Goal: Download file/media: Download file/media

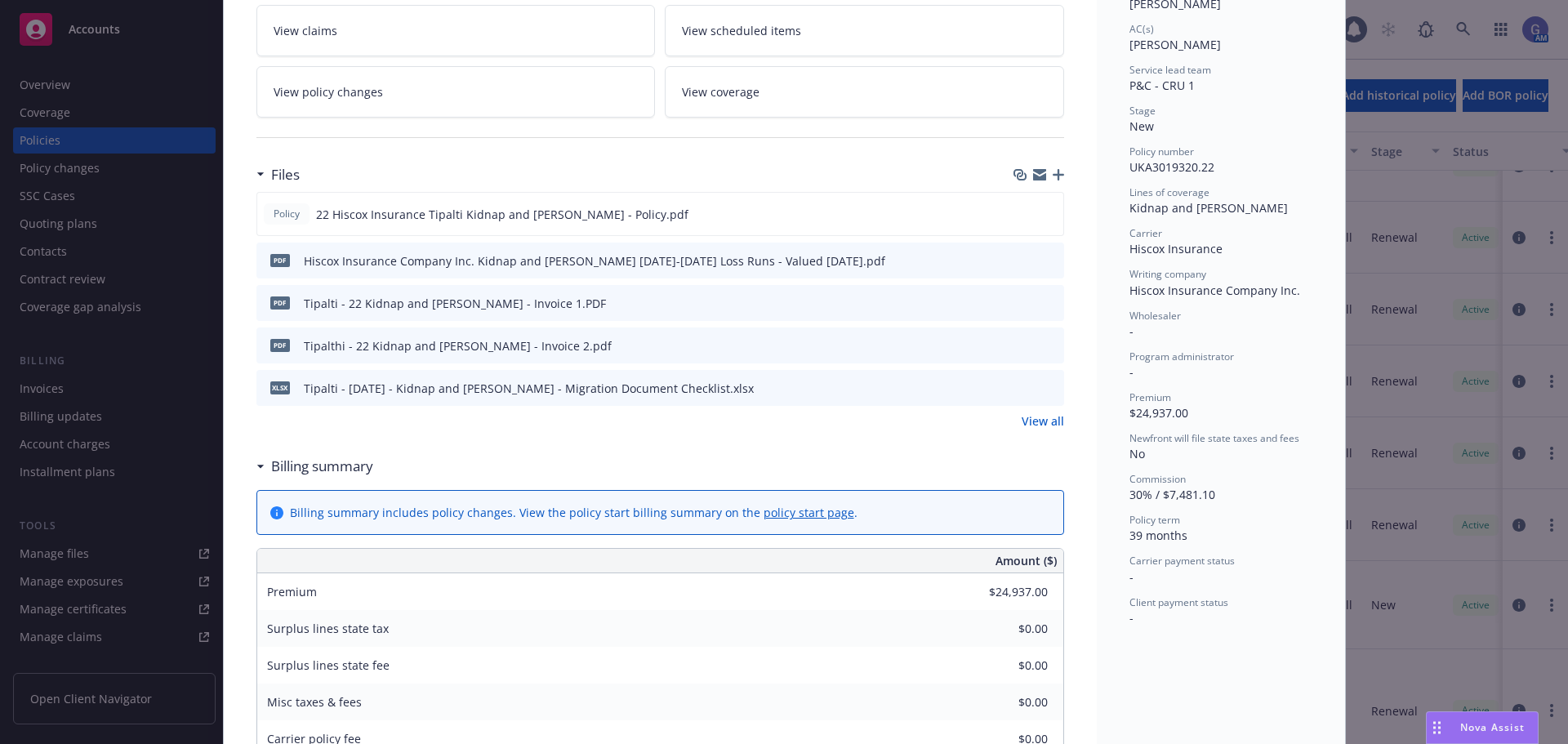
scroll to position [327, 0]
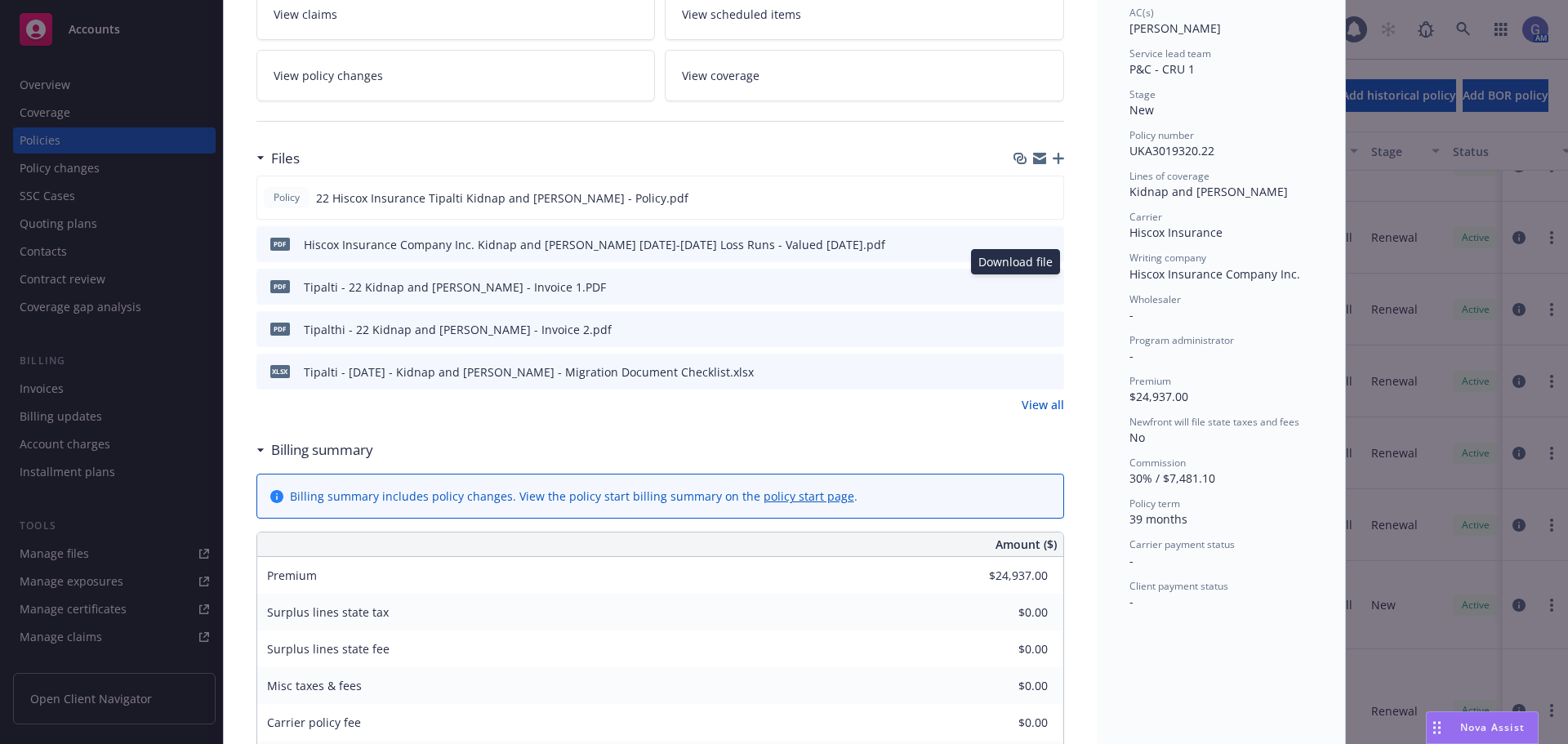
click at [1019, 288] on icon "download file" at bounding box center [1021, 286] width 13 height 13
click at [1015, 328] on icon "download file" at bounding box center [1021, 328] width 13 height 13
